Goal: Task Accomplishment & Management: Use online tool/utility

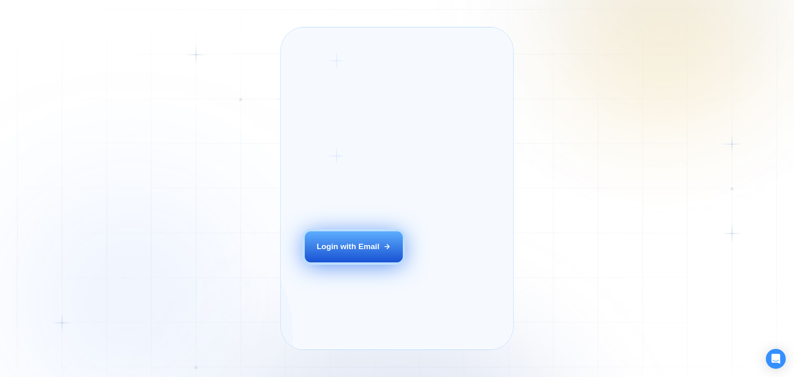
click at [347, 252] on div "Login with Email" at bounding box center [348, 246] width 63 height 11
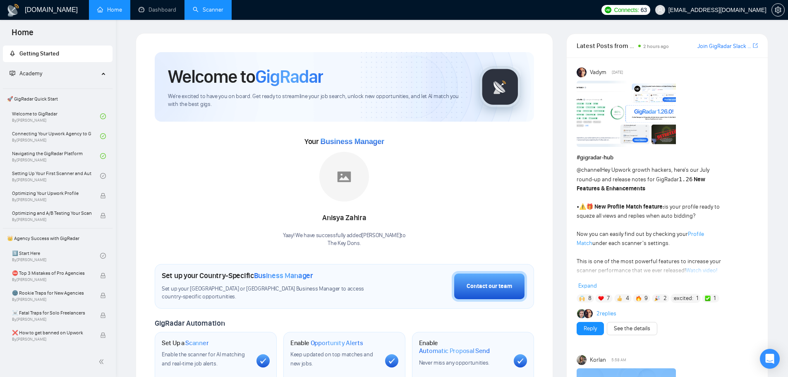
click at [196, 13] on link "Scanner" at bounding box center [208, 9] width 31 height 7
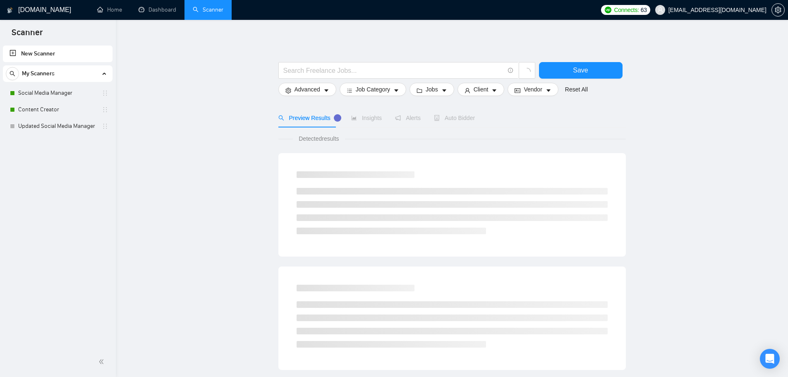
click at [369, 112] on div "Insights" at bounding box center [366, 117] width 31 height 19
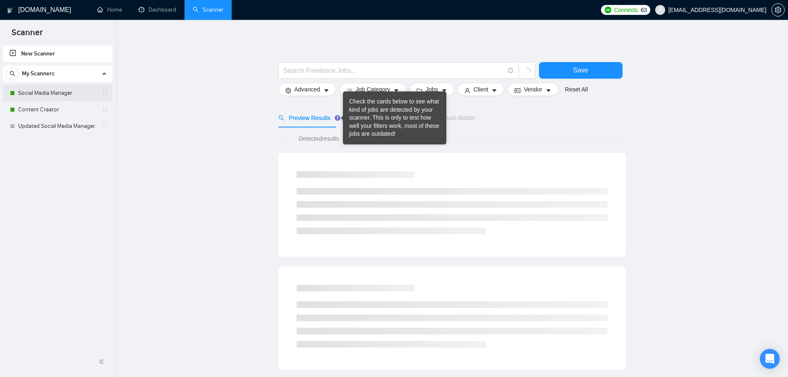
click at [64, 86] on link "Social Media Manager" at bounding box center [57, 93] width 79 height 17
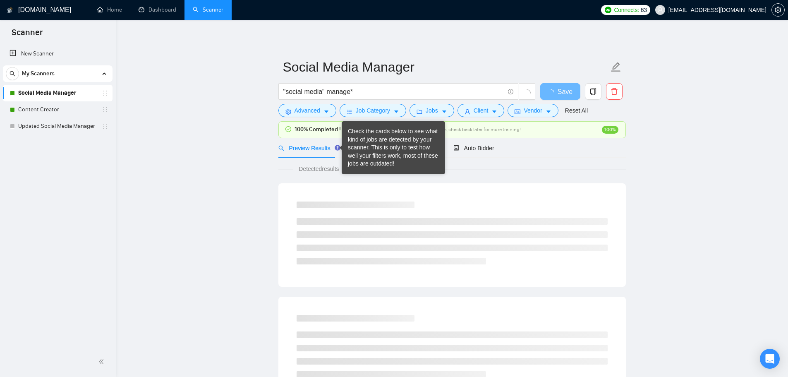
click at [368, 140] on div "Check the cards below to see what kind of jobs are detected by your scanner. Th…" at bounding box center [393, 147] width 91 height 41
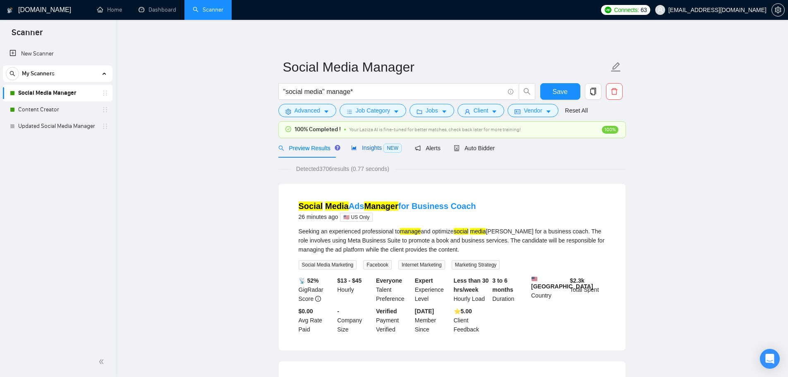
click at [358, 151] on span "Insights NEW" at bounding box center [376, 147] width 50 height 7
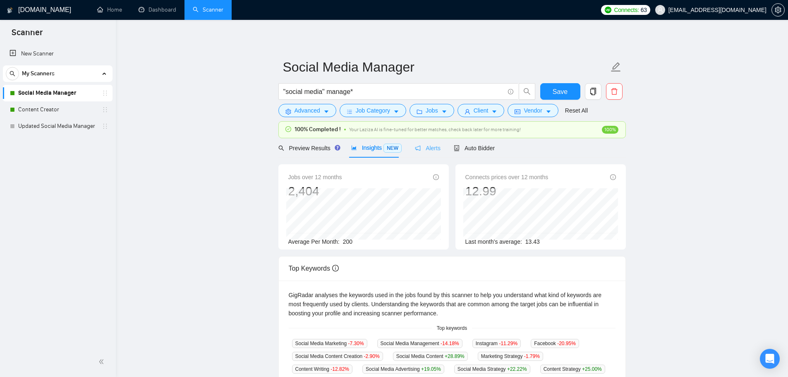
click at [435, 142] on div "Alerts" at bounding box center [428, 147] width 26 height 19
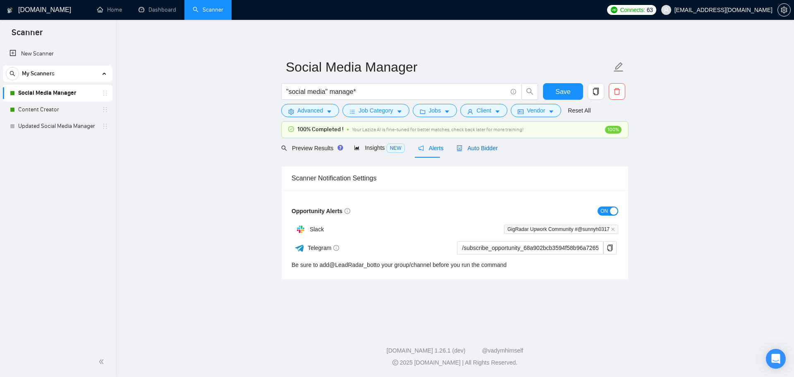
click at [458, 145] on span "Auto Bidder" at bounding box center [477, 148] width 41 height 7
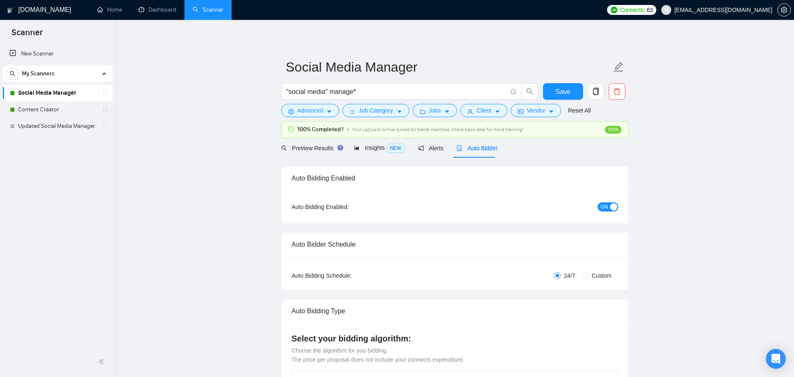
checkbox input "true"
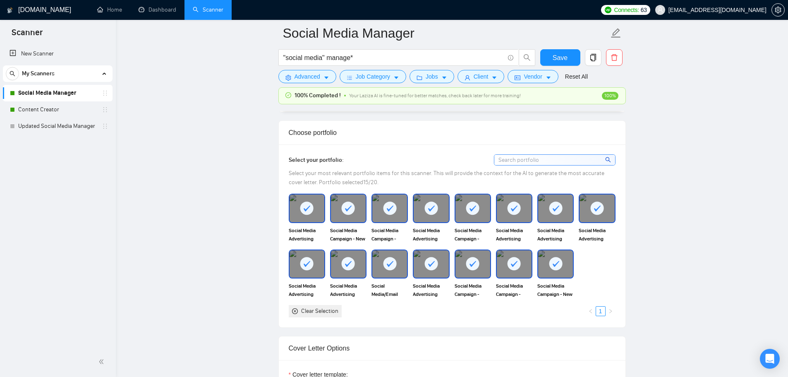
scroll to position [496, 0]
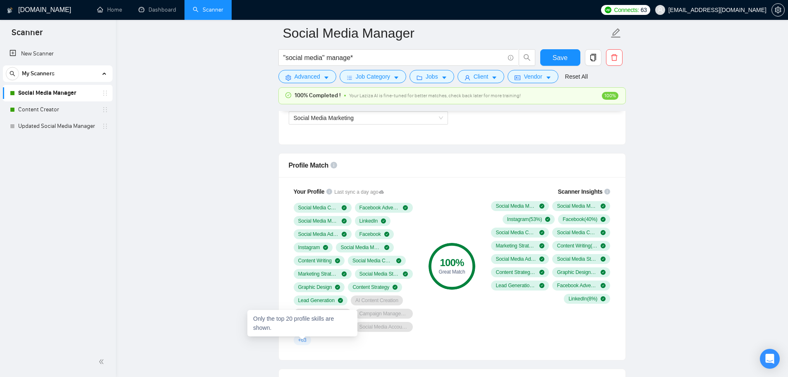
click at [304, 341] on span "+ 63" at bounding box center [302, 340] width 8 height 7
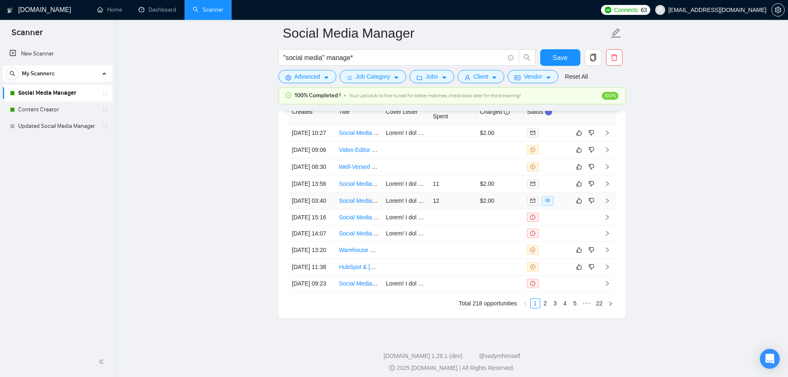
scroll to position [2318, 0]
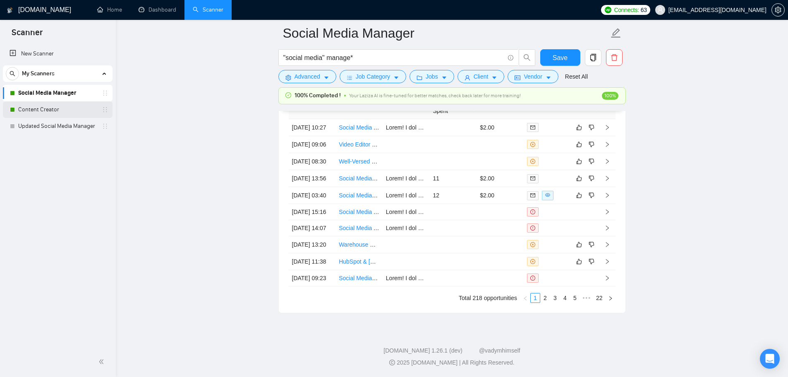
click at [77, 114] on link "Content Creator" at bounding box center [57, 109] width 79 height 17
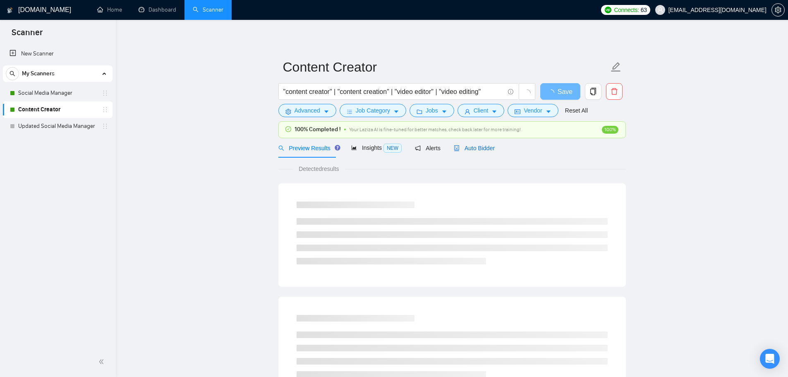
click at [475, 147] on span "Auto Bidder" at bounding box center [474, 148] width 41 height 7
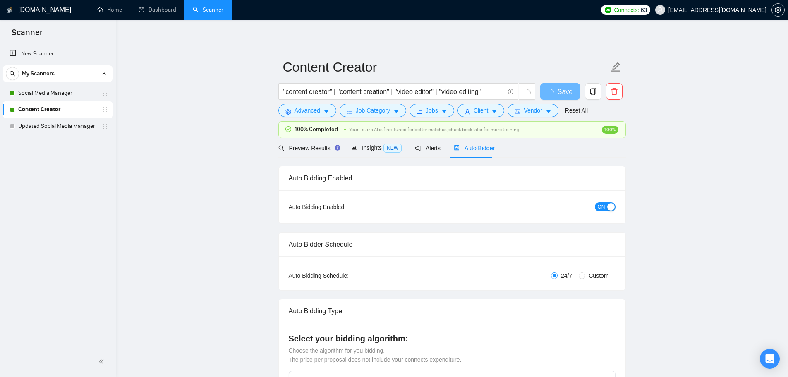
checkbox input "true"
